Goal: Book appointment/travel/reservation

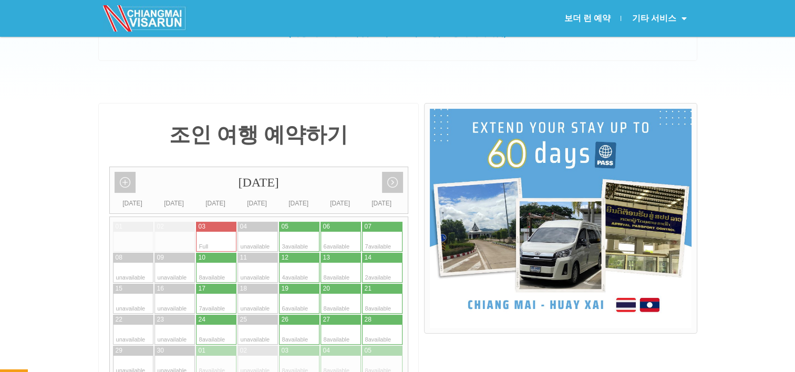
scroll to position [210, 0]
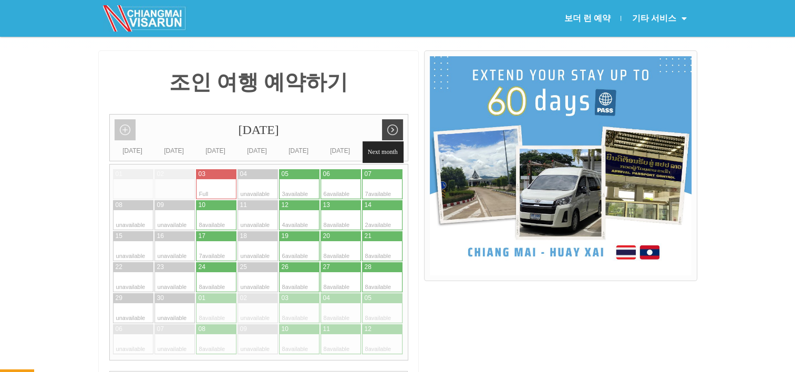
click at [395, 132] on link "Next month" at bounding box center [392, 129] width 21 height 21
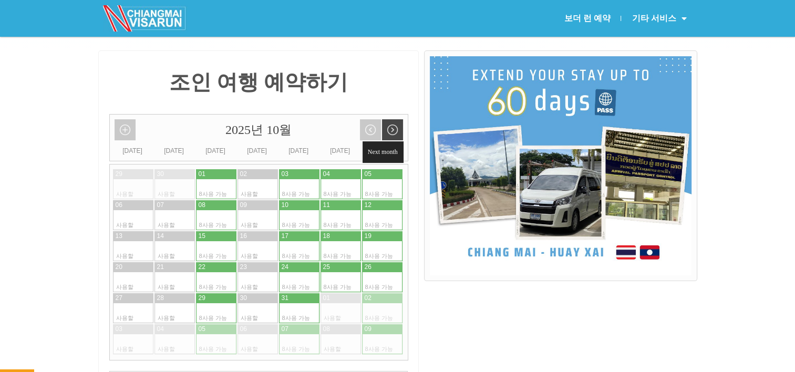
click at [395, 128] on link "Next month" at bounding box center [392, 129] width 21 height 21
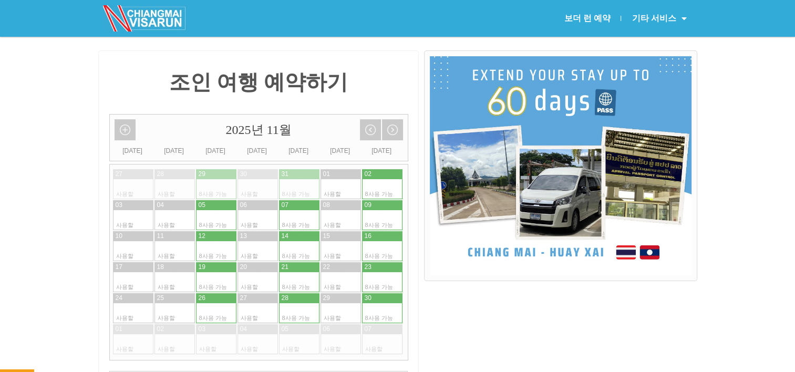
click at [383, 246] on div at bounding box center [392, 251] width 20 height 20
type input "[DATE]"
radio input "true"
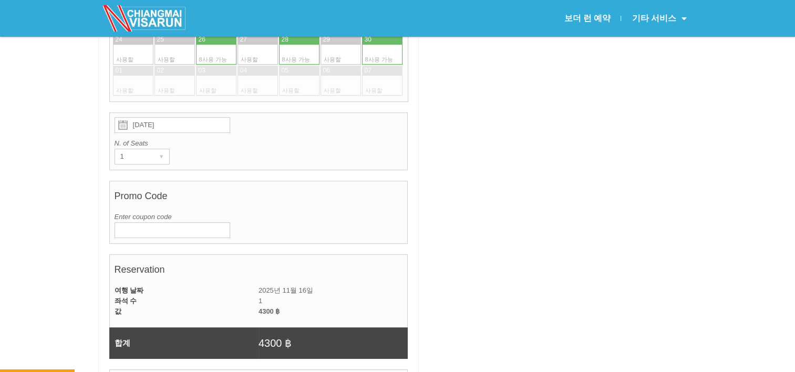
scroll to position [473, 0]
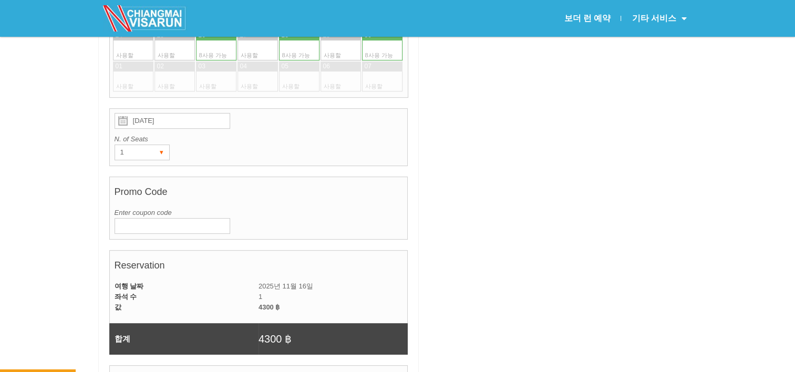
click at [161, 151] on div "▾" at bounding box center [162, 152] width 15 height 15
click at [160, 149] on div "▾" at bounding box center [162, 152] width 15 height 15
click at [240, 153] on div "N. of Seats 1 ▾ 1 2 3 4 5 6 7 8" at bounding box center [259, 147] width 289 height 26
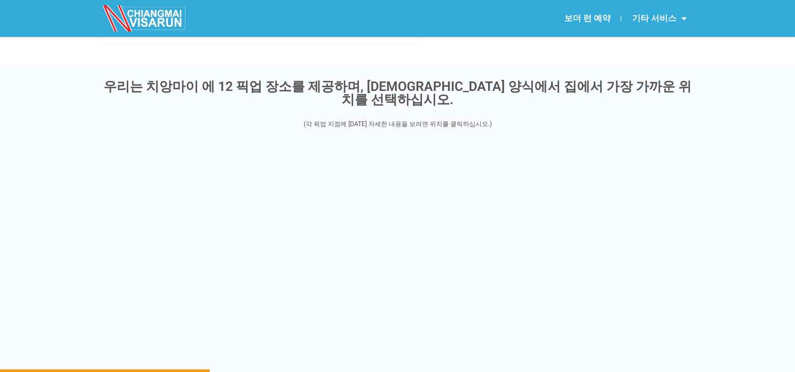
scroll to position [1314, 0]
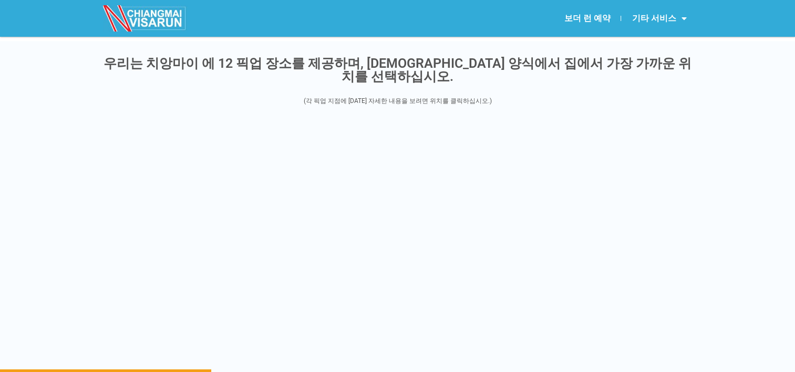
click at [526, 58] on font "우리는 치앙마이 에 12 픽업 장소를 제공하며, [DEMOGRAPHIC_DATA] 양식에서 집에서 가장 가까운 위치를 선택하십시오." at bounding box center [398, 70] width 588 height 28
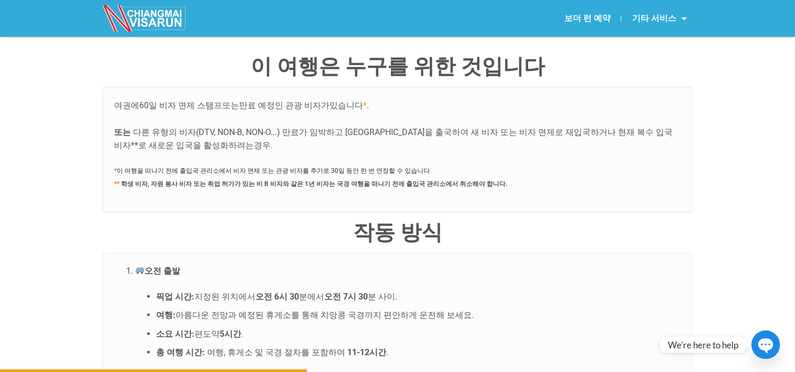
scroll to position [1945, 0]
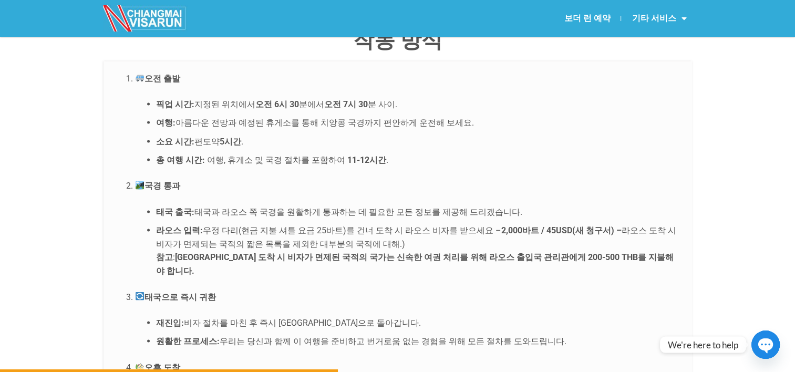
scroll to position [2102, 0]
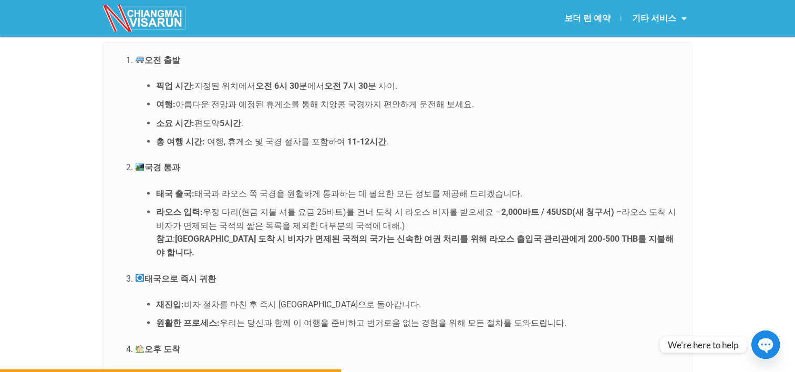
click at [418, 141] on ol "오전 출발 픽업 시간: 지정된 위치에서 오전 6시 30 분에서 오전 7시 30 분 사이. 여행: 아름다운 전망과 예정된 휴게소를 통해 치앙콩 …" at bounding box center [398, 227] width 568 height 347
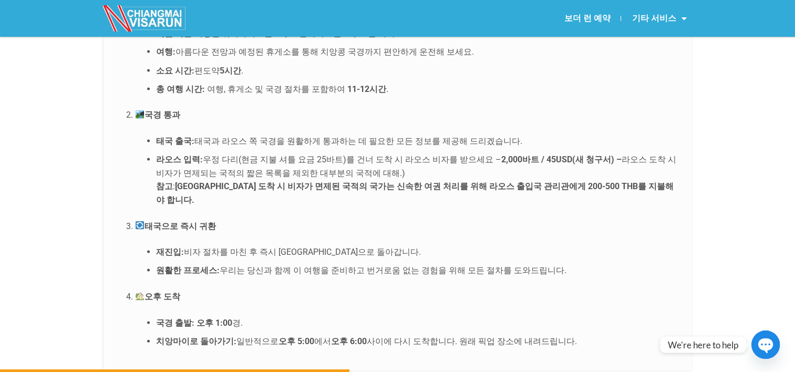
click at [451, 183] on ol "오전 출발 픽업 시간: 지정된 위치에서 오전 6시 30 분에서 오전 7시 30 분 사이. 여행: 아름다운 전망과 예정된 휴게소를 통해 치앙콩 …" at bounding box center [398, 174] width 568 height 347
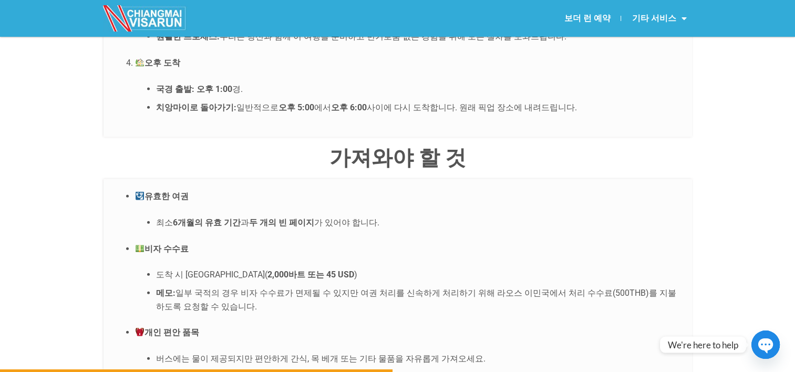
scroll to position [2470, 0]
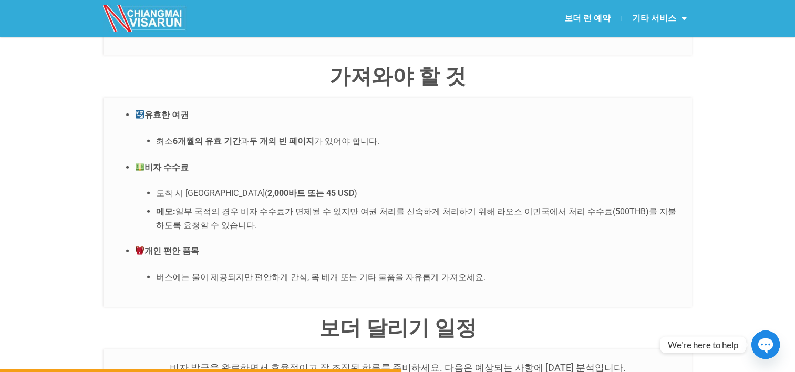
click at [470, 209] on ul "유효한 여권 최소 6개월의 유효 기간 과 두 개의 빈 페이지 가 있어야 합니다. 비자 수수료 도착 시 라오스 비자 현금( 2,000바트 또는 …" at bounding box center [398, 196] width 568 height 176
